Goal: Find specific page/section: Find specific page/section

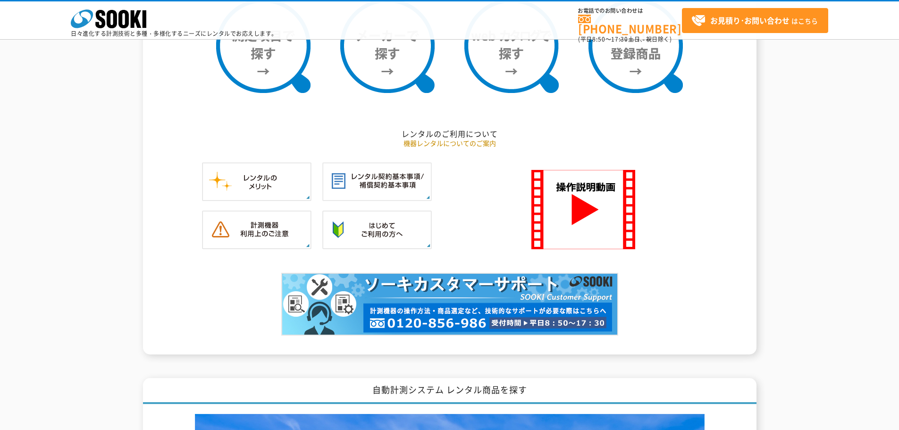
scroll to position [865, 0]
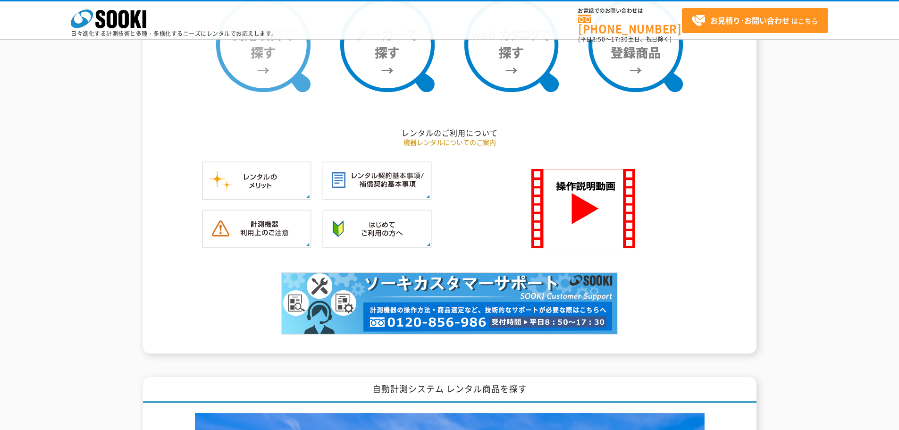
click at [272, 53] on img at bounding box center [263, 45] width 94 height 94
click at [267, 72] on img at bounding box center [263, 45] width 94 height 94
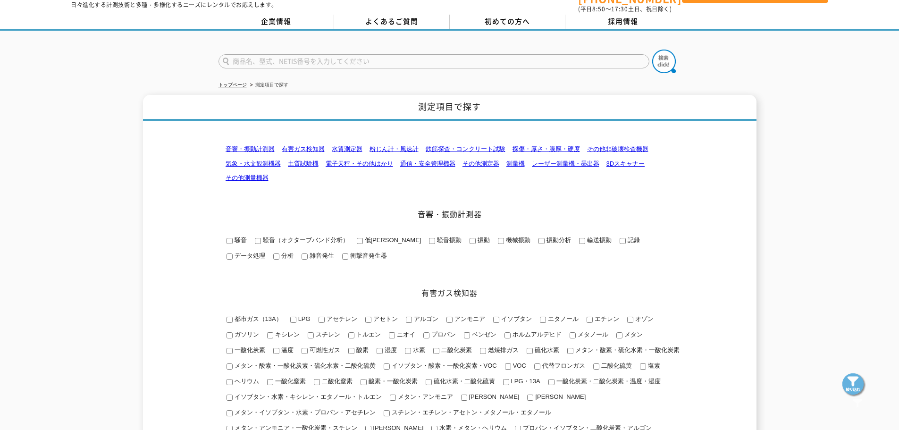
scroll to position [33, 0]
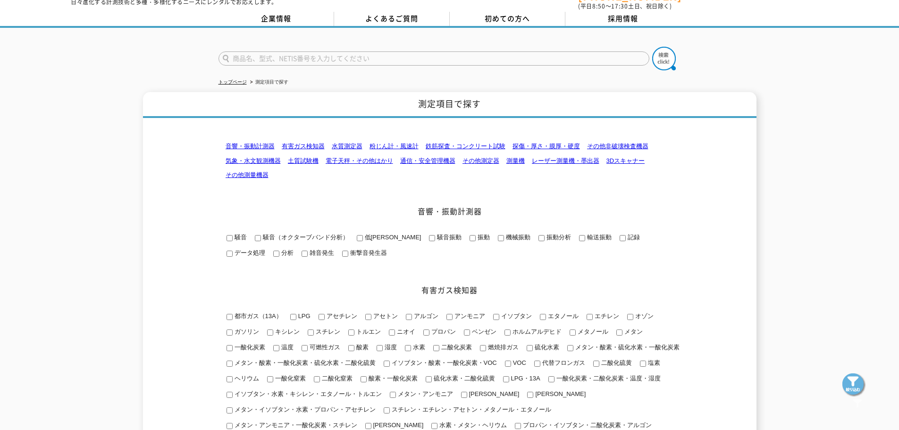
click at [378, 157] on link "電子天秤・その他はかり" at bounding box center [359, 160] width 67 height 7
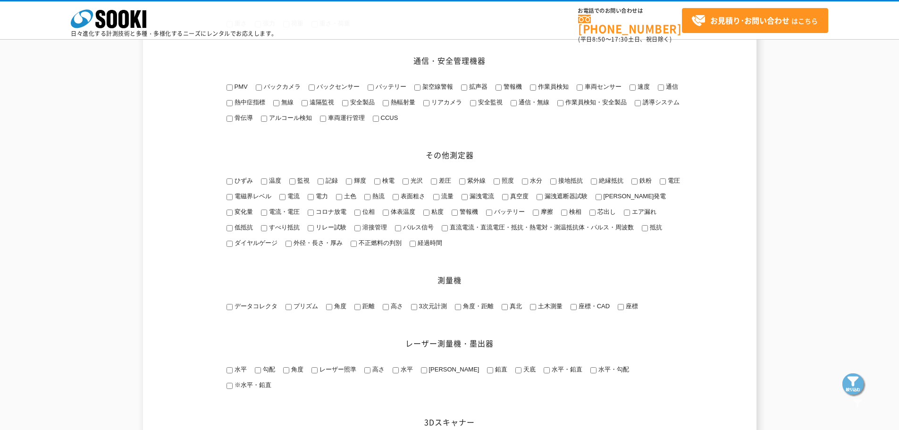
scroll to position [1067, 0]
